Goal: Information Seeking & Learning: Learn about a topic

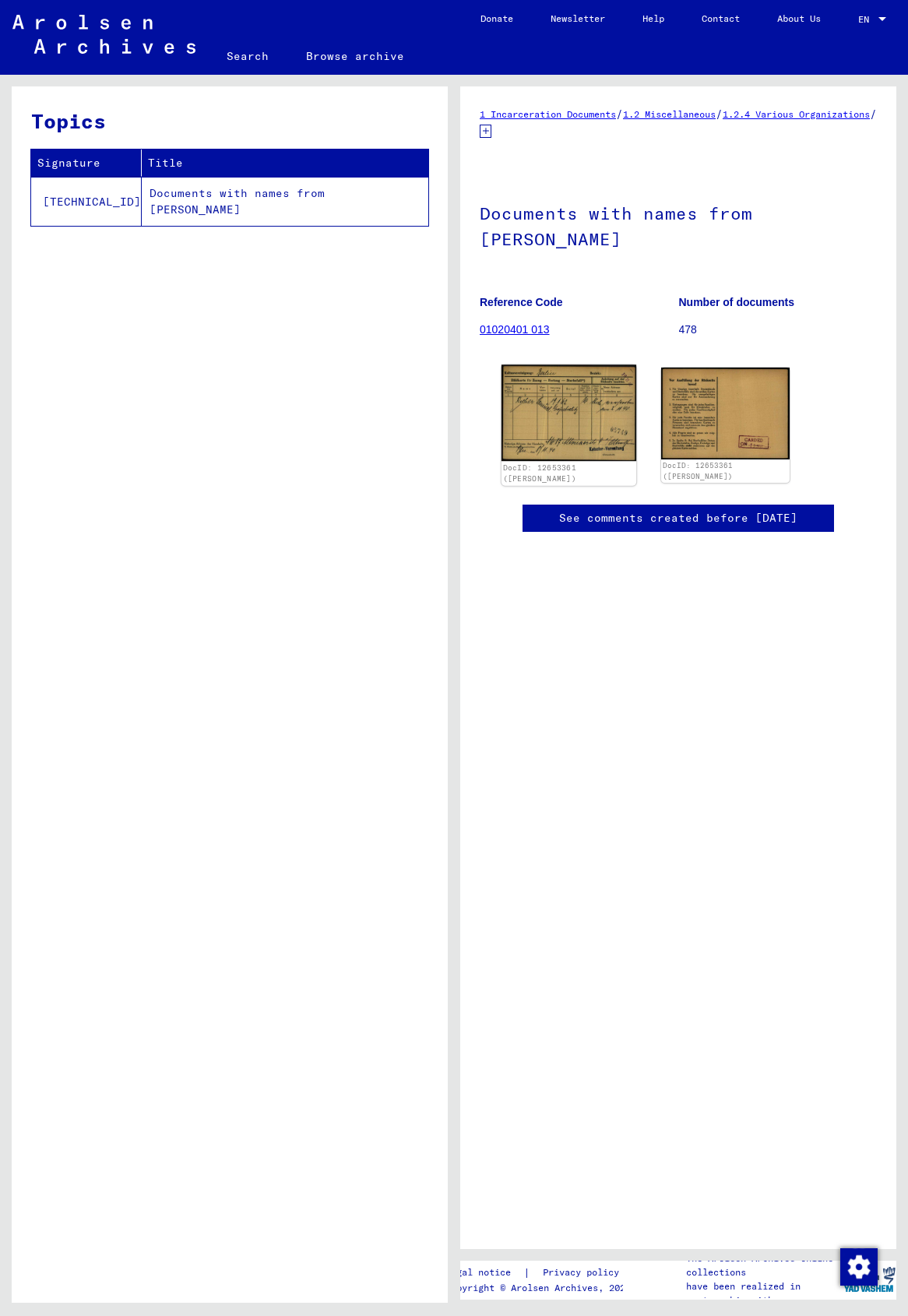
click at [566, 396] on img at bounding box center [569, 413] width 134 height 97
click at [557, 404] on img at bounding box center [569, 413] width 134 height 97
click at [570, 406] on img at bounding box center [569, 413] width 134 height 97
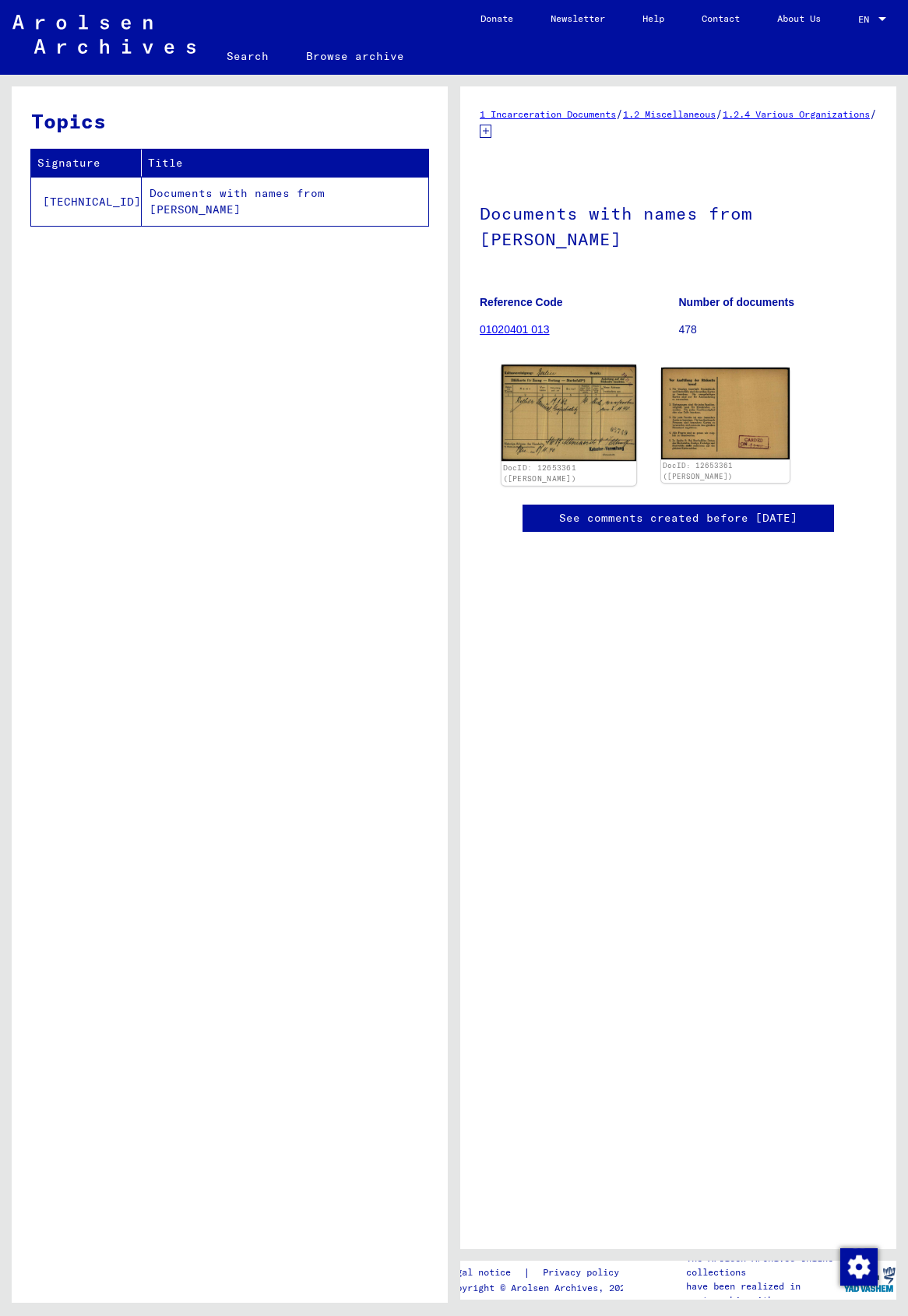
click at [560, 442] on img at bounding box center [569, 413] width 134 height 97
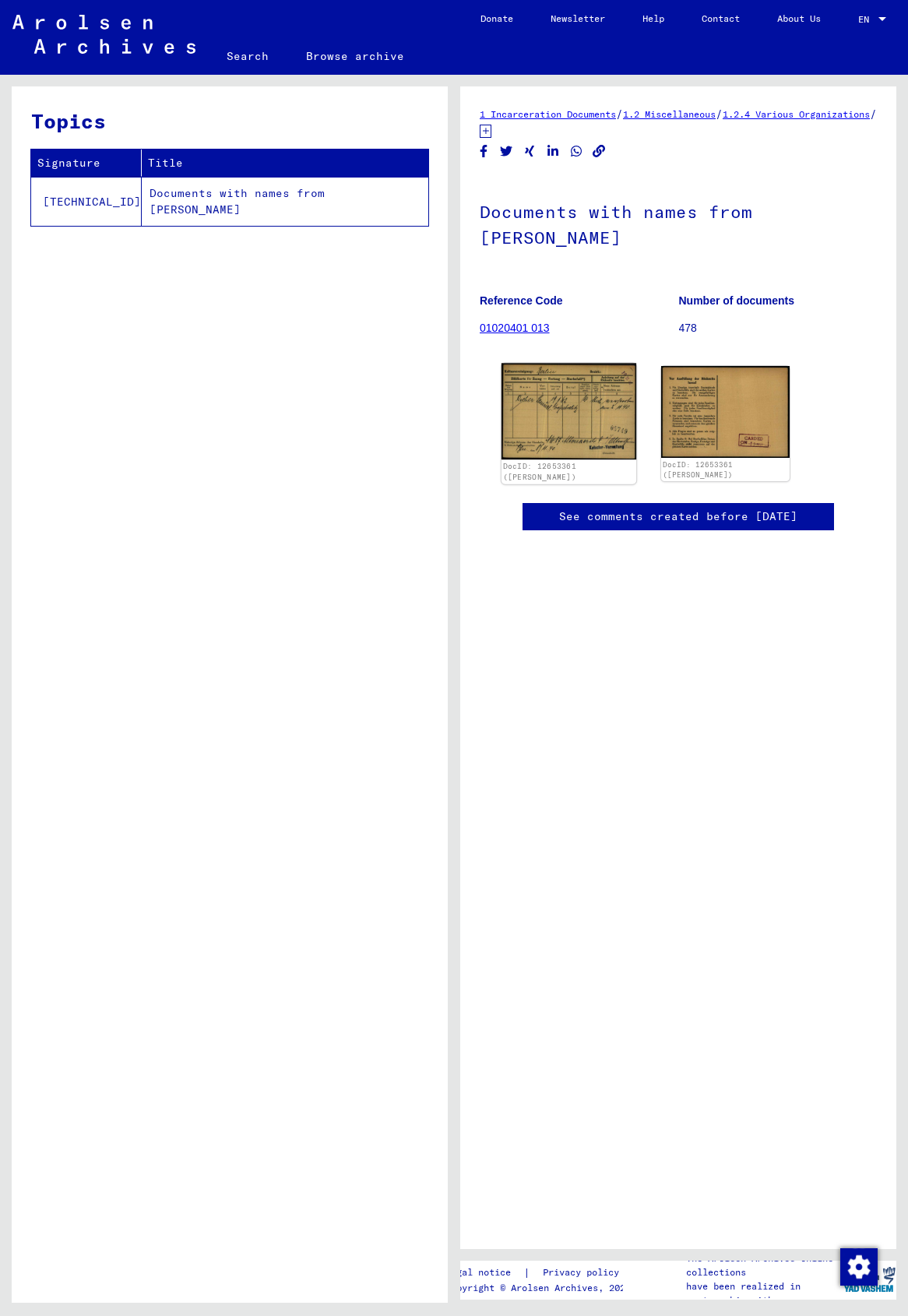
click at [564, 433] on img at bounding box center [569, 412] width 134 height 97
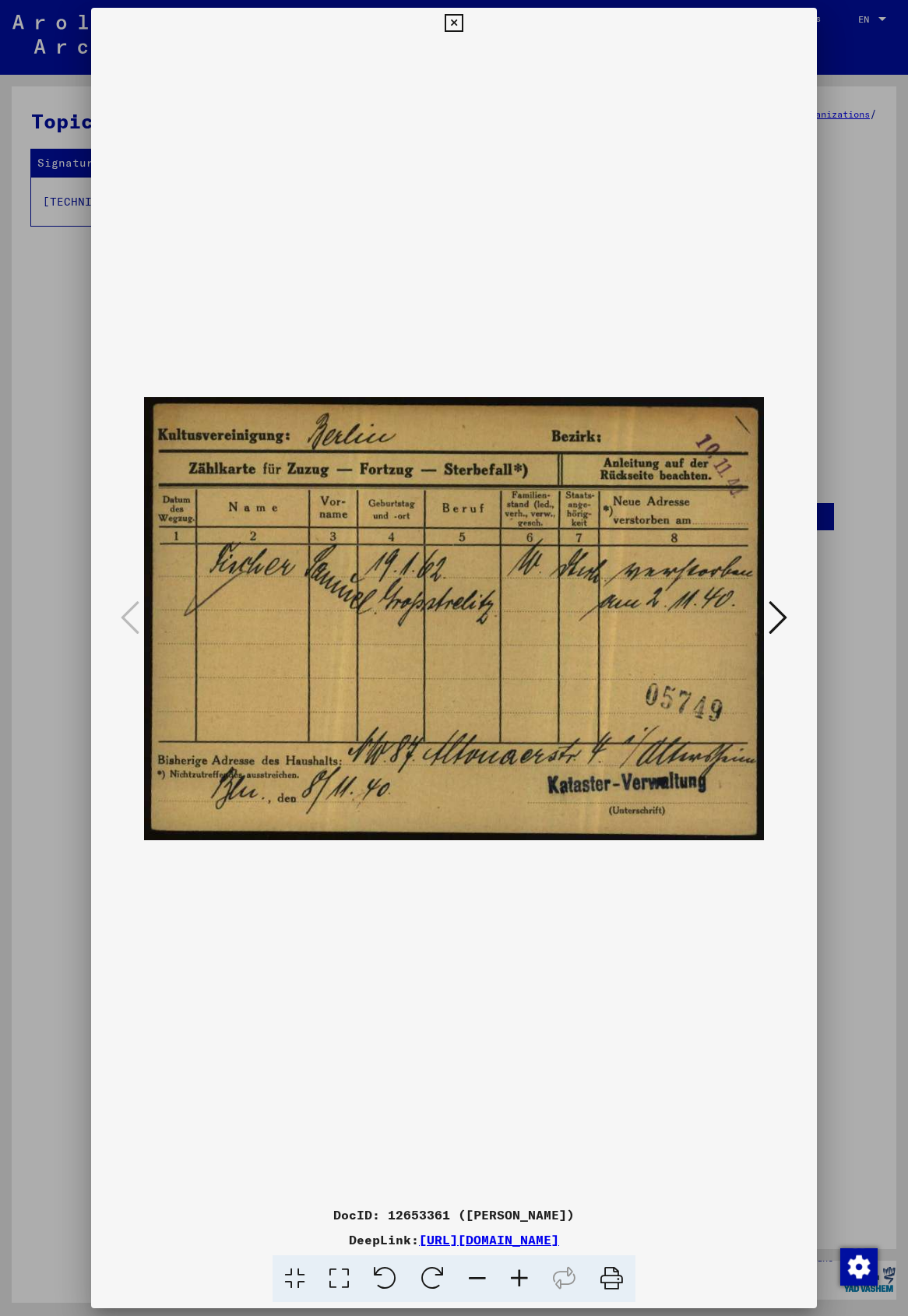
click at [459, 24] on icon at bounding box center [453, 23] width 18 height 19
